Goal: Transaction & Acquisition: Subscribe to service/newsletter

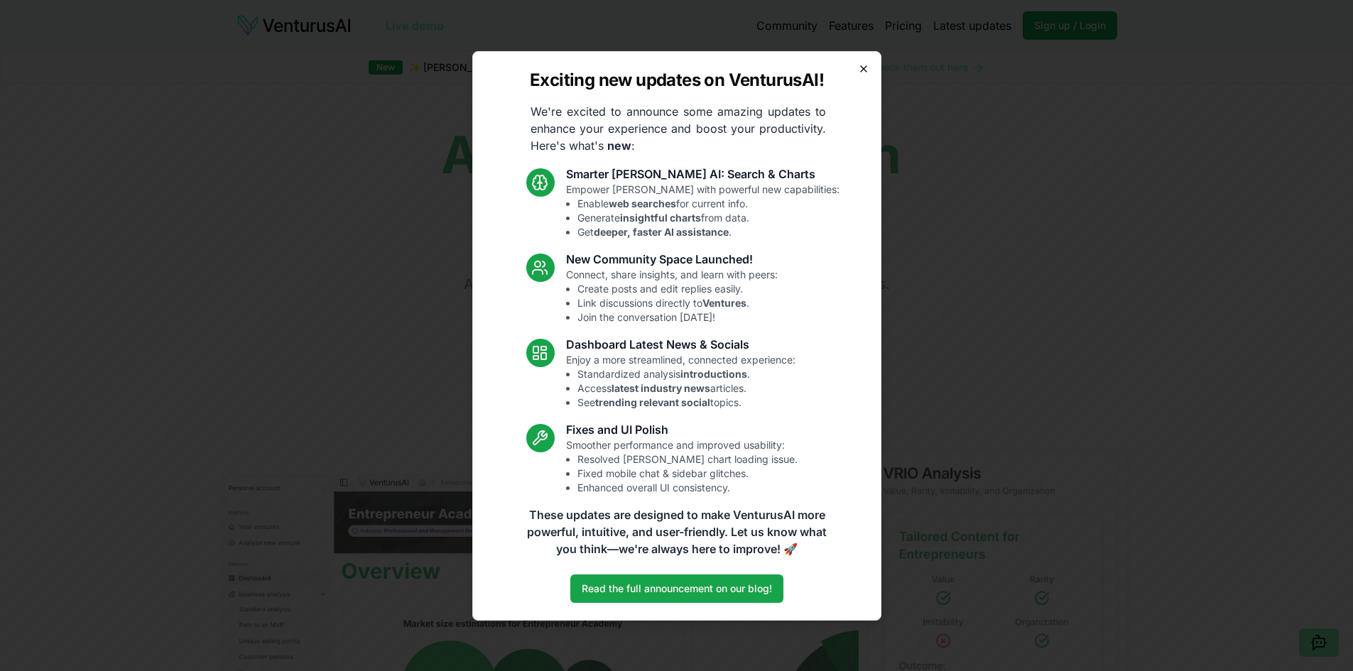
click at [866, 63] on icon "button" at bounding box center [863, 68] width 11 height 11
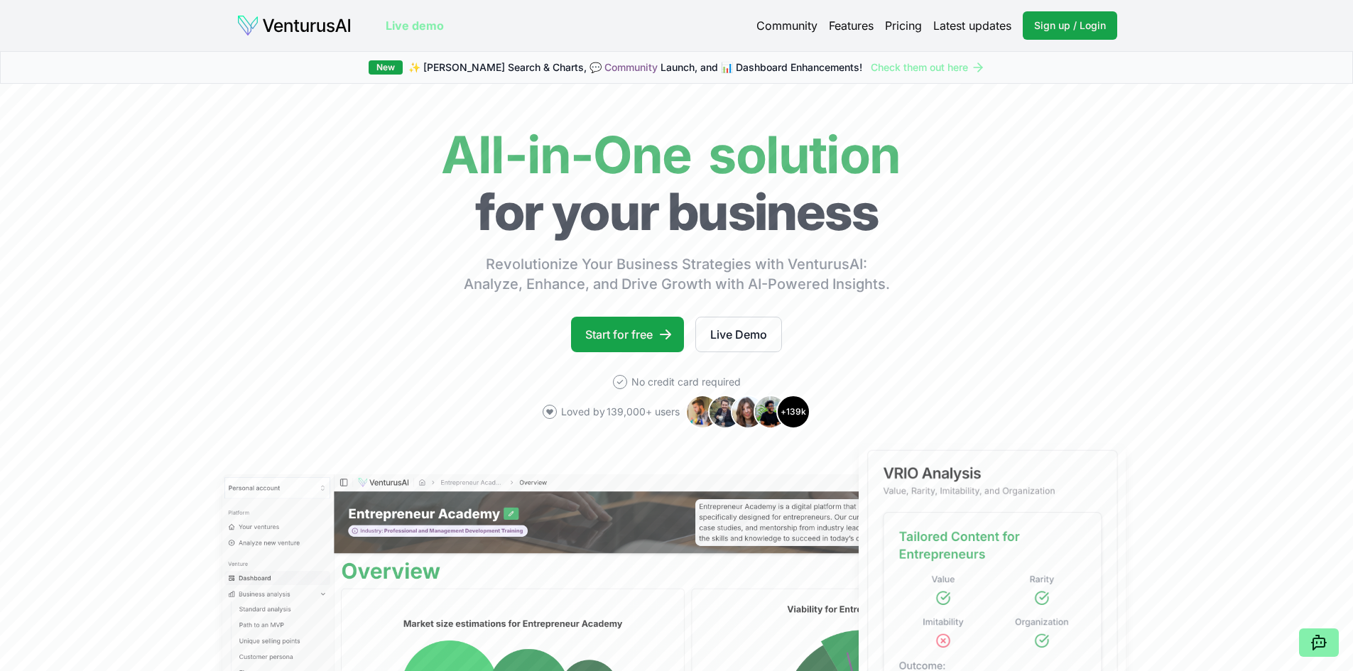
click at [901, 28] on link "Pricing" at bounding box center [903, 25] width 37 height 17
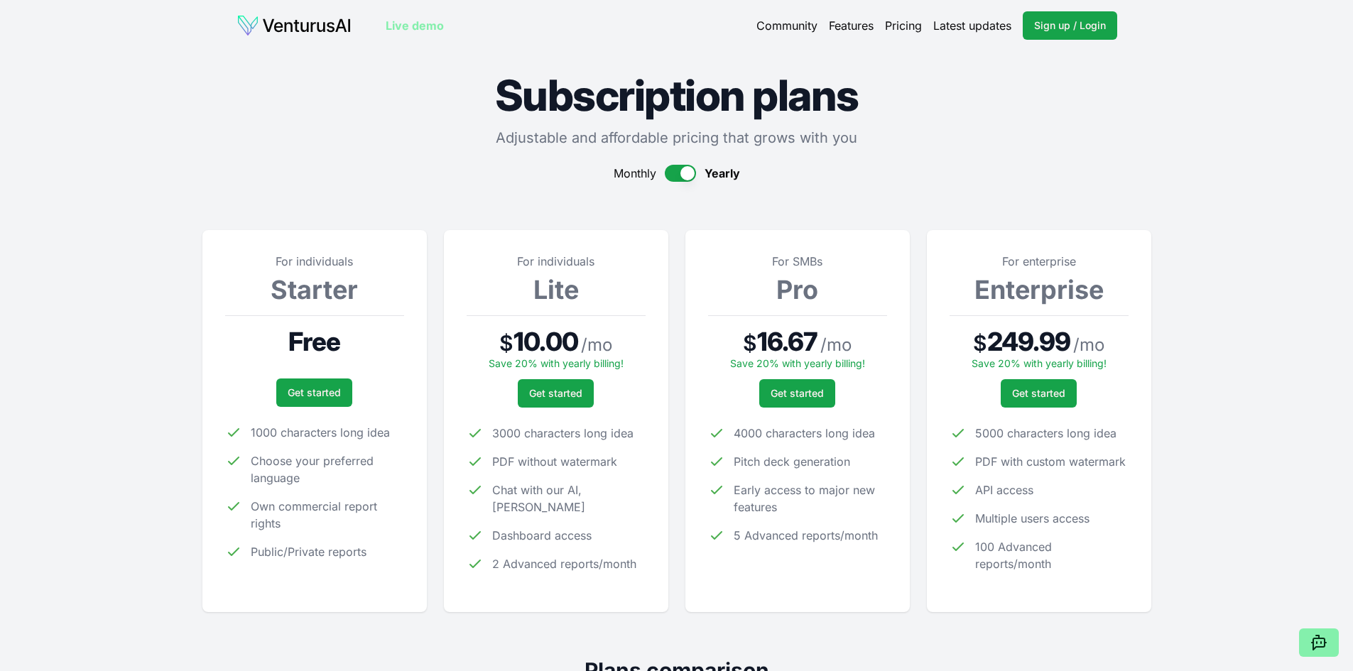
click at [669, 170] on button "button" at bounding box center [680, 173] width 31 height 17
